Goal: Information Seeking & Learning: Check status

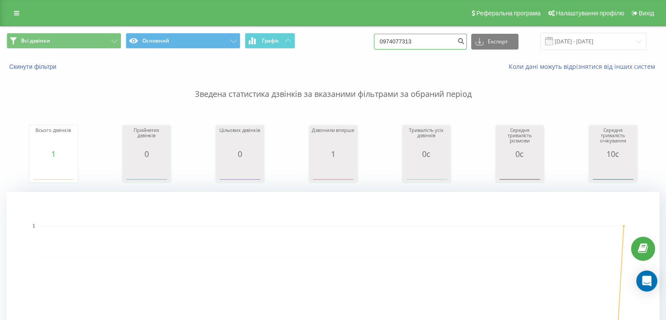
click at [430, 41] on input "0974077313" at bounding box center [420, 42] width 93 height 16
paste input "380635380474"
type input "380635380474"
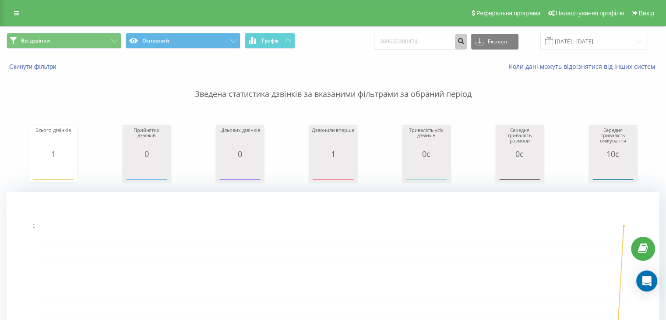
click at [465, 41] on icon "submit" at bounding box center [460, 39] width 7 height 5
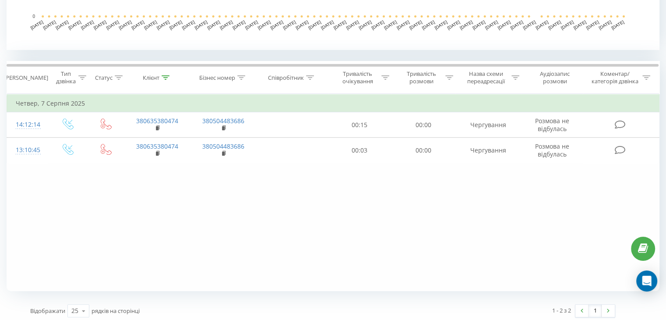
scroll to position [321, 0]
